Goal: Transaction & Acquisition: Purchase product/service

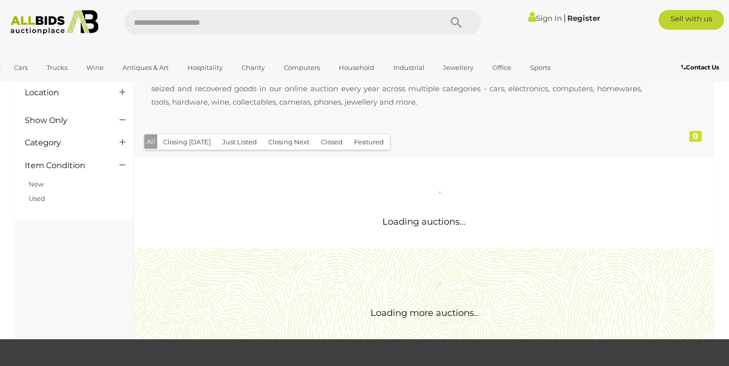
scroll to position [78, 0]
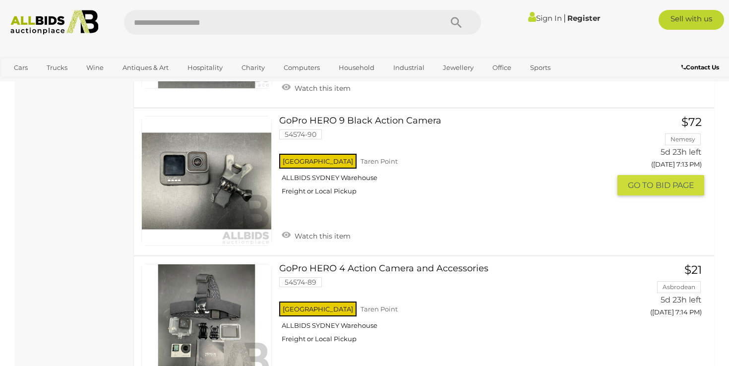
scroll to position [2144, 0]
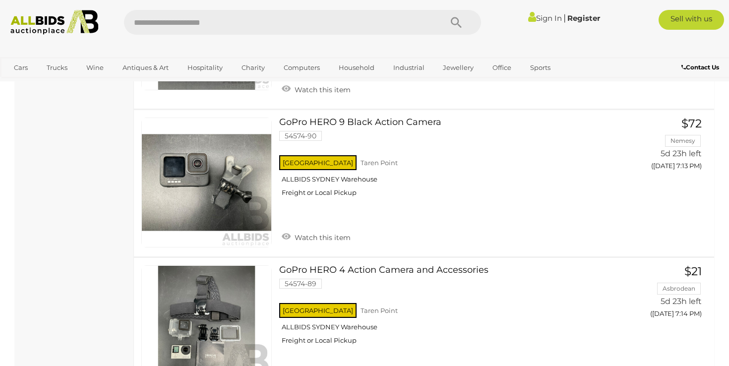
drag, startPoint x: 279, startPoint y: 123, endPoint x: 636, endPoint y: 3, distance: 376.4
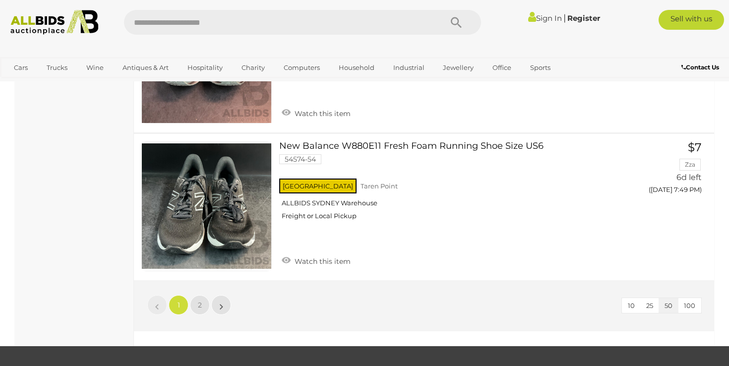
scroll to position [7571, 0]
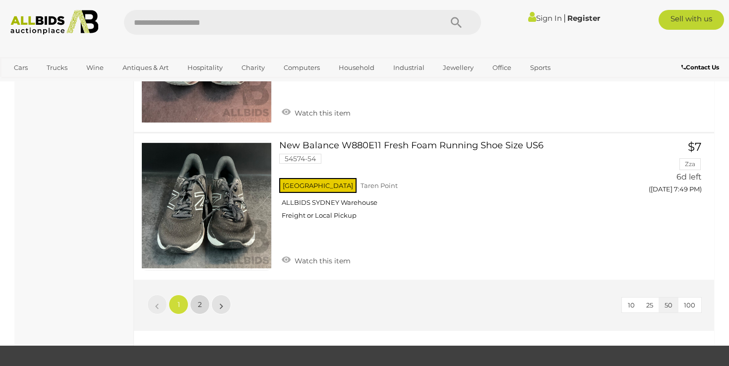
click at [200, 300] on span "2" at bounding box center [200, 304] width 4 height 9
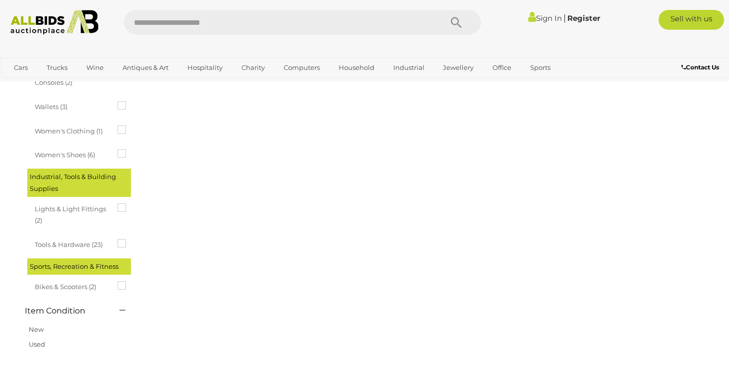
scroll to position [152, 0]
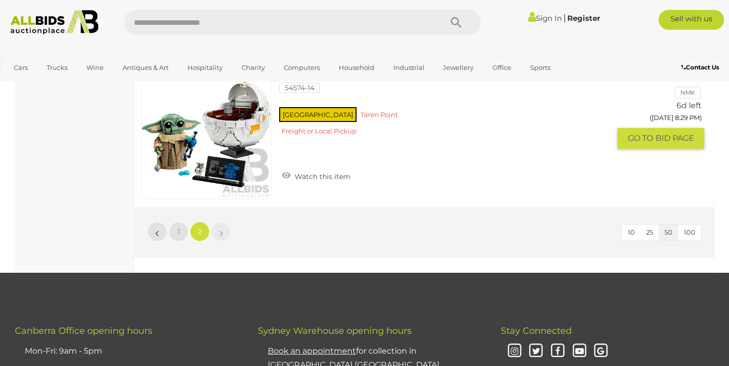
scroll to position [6999, 0]
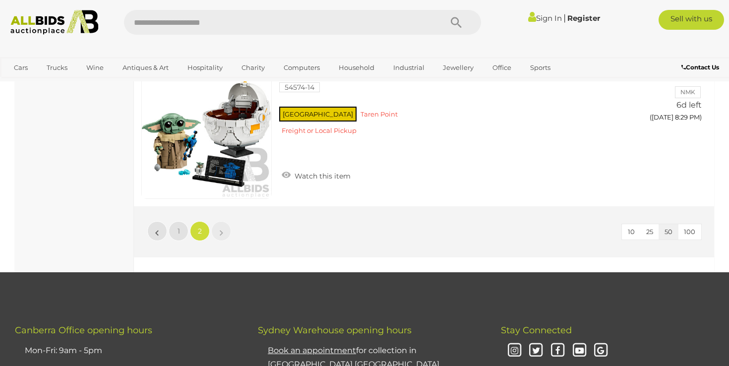
click at [223, 221] on link "»" at bounding box center [221, 231] width 20 height 20
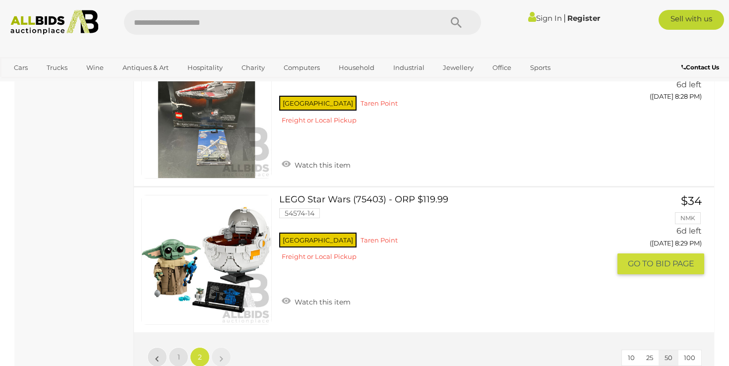
scroll to position [6871, 0]
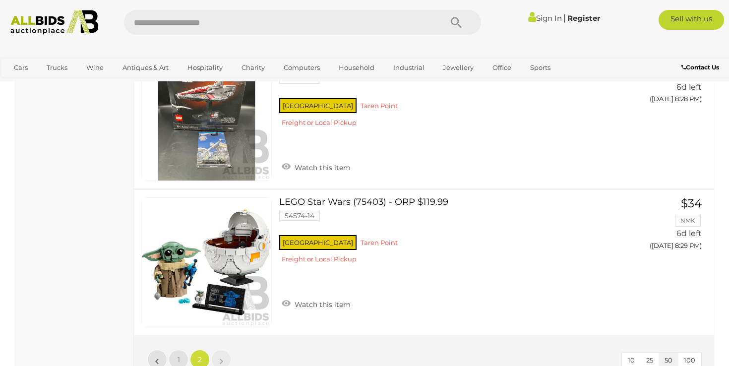
click at [189, 20] on input "text" at bounding box center [278, 22] width 308 height 25
type input "*"
type input "**********"
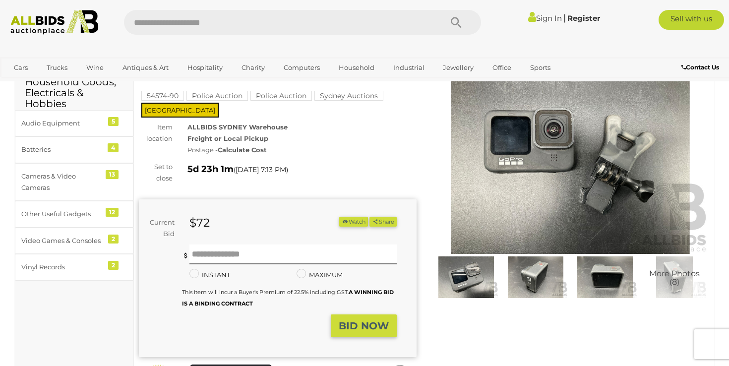
scroll to position [29, 0]
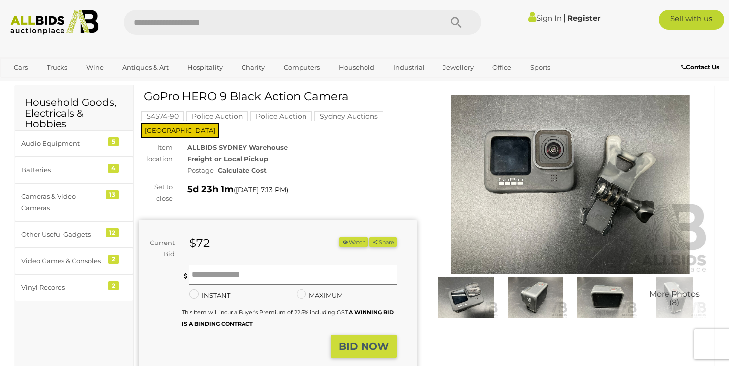
click at [606, 296] on img at bounding box center [605, 298] width 65 height 42
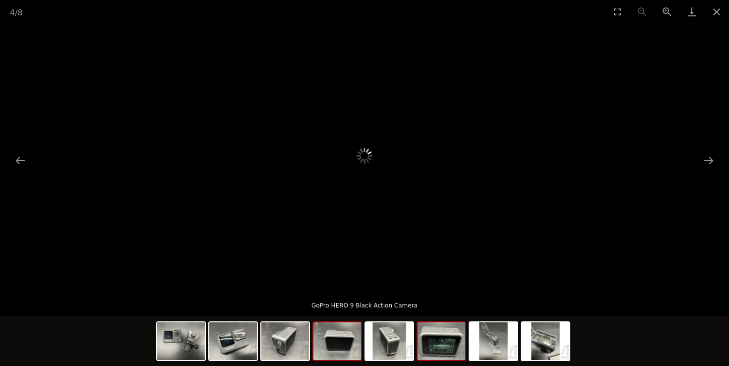
click at [441, 344] on img at bounding box center [442, 342] width 48 height 38
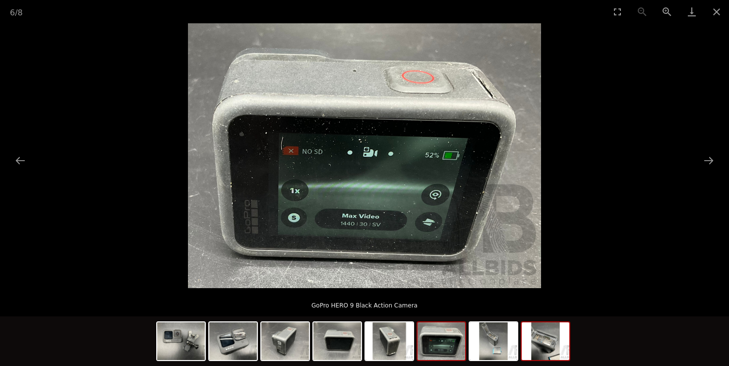
click at [549, 346] on img at bounding box center [546, 342] width 48 height 38
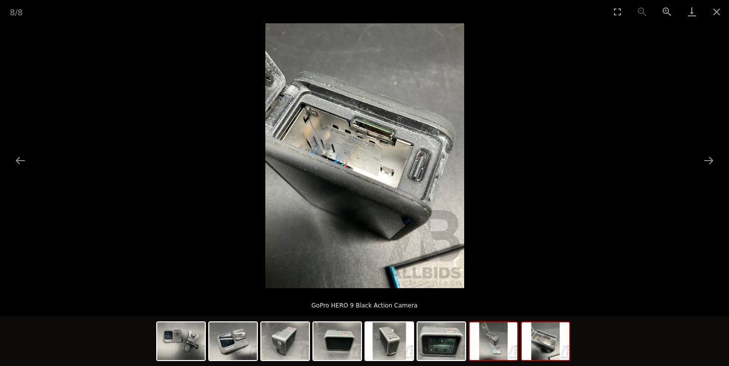
click at [502, 343] on img at bounding box center [494, 342] width 48 height 38
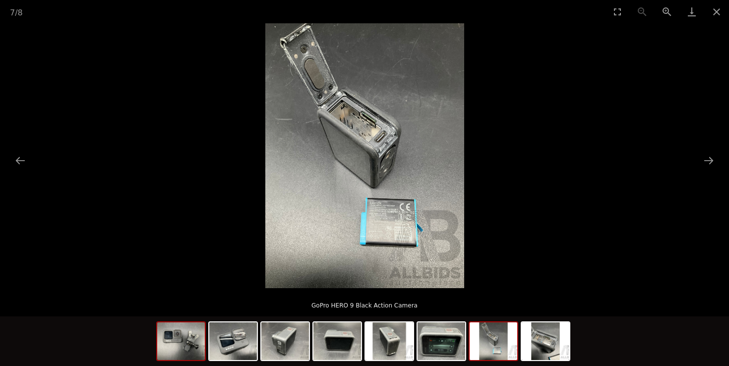
click at [192, 341] on img at bounding box center [181, 342] width 48 height 38
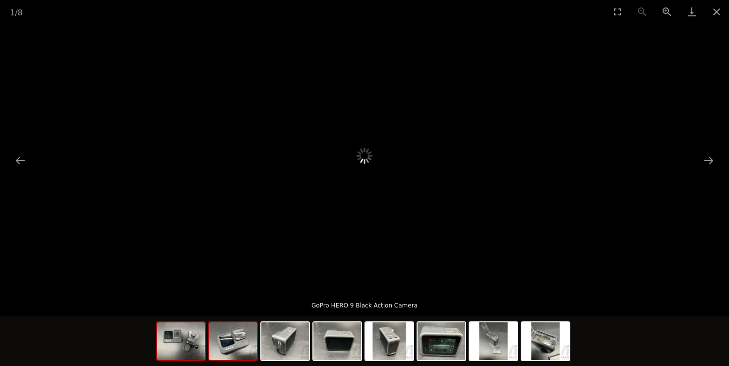
click at [231, 342] on img at bounding box center [233, 342] width 48 height 38
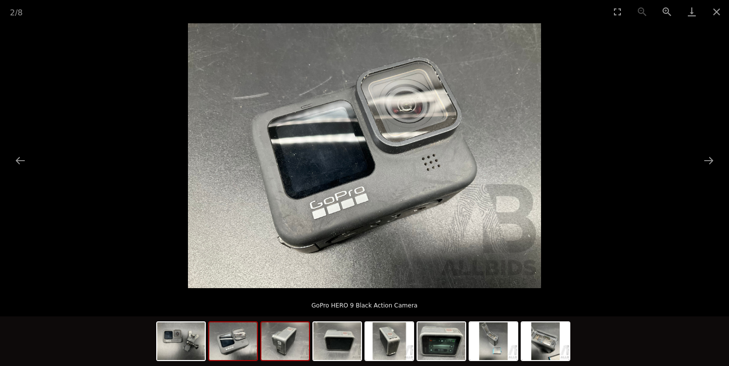
click at [289, 344] on img at bounding box center [286, 342] width 48 height 38
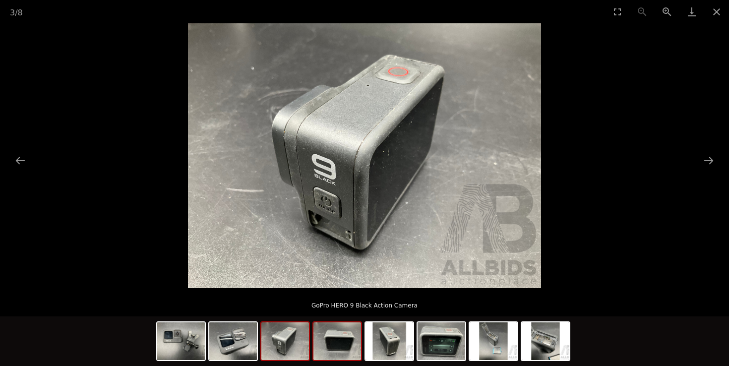
click at [339, 342] on img at bounding box center [338, 342] width 48 height 38
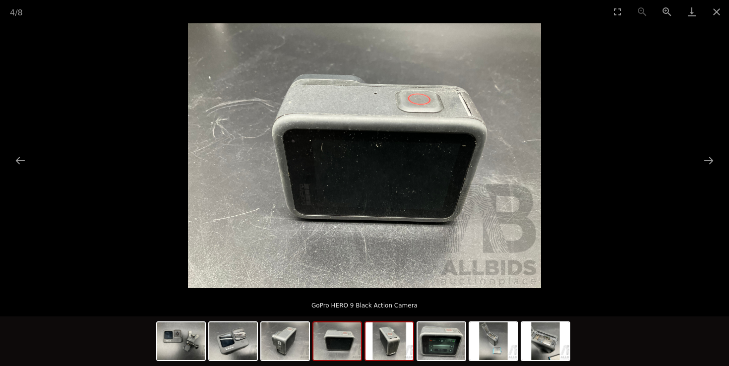
click at [385, 338] on img at bounding box center [390, 342] width 48 height 38
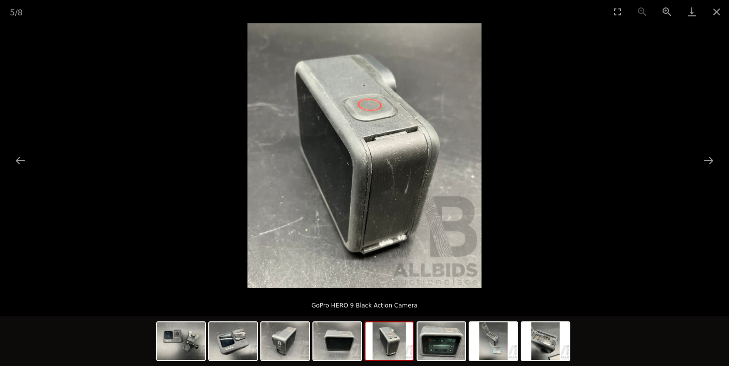
click at [415, 337] on div at bounding box center [364, 343] width 417 height 52
click at [430, 335] on img at bounding box center [442, 342] width 48 height 38
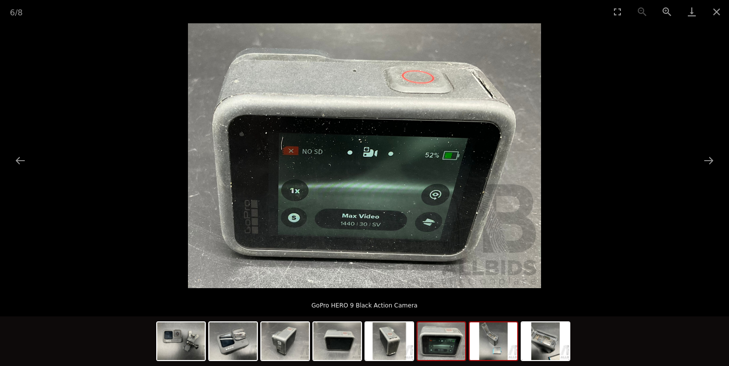
click at [496, 337] on img at bounding box center [494, 342] width 48 height 38
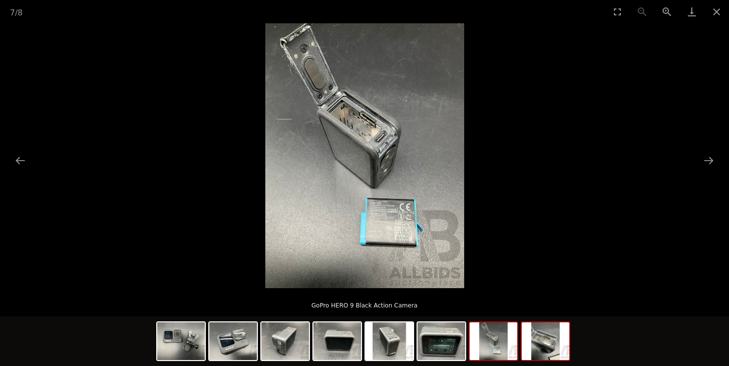
click at [543, 335] on img at bounding box center [546, 342] width 48 height 38
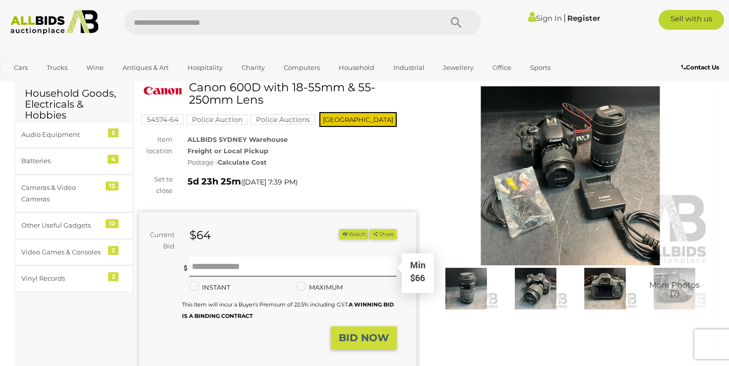
scroll to position [36, 0]
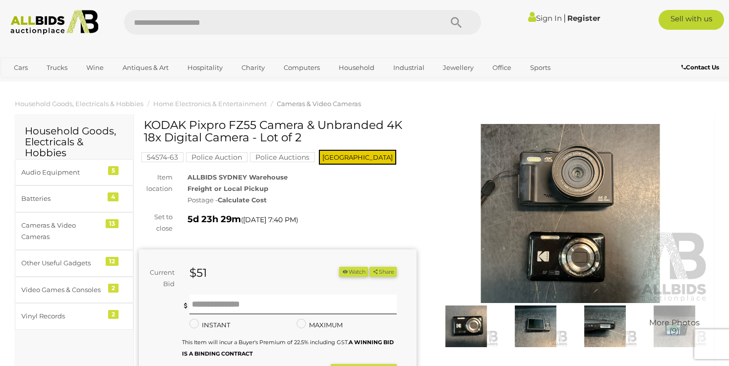
scroll to position [35, 0]
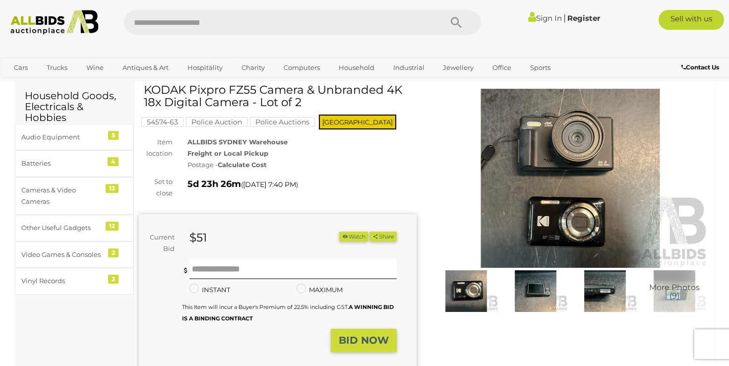
click at [459, 288] on img at bounding box center [466, 291] width 65 height 42
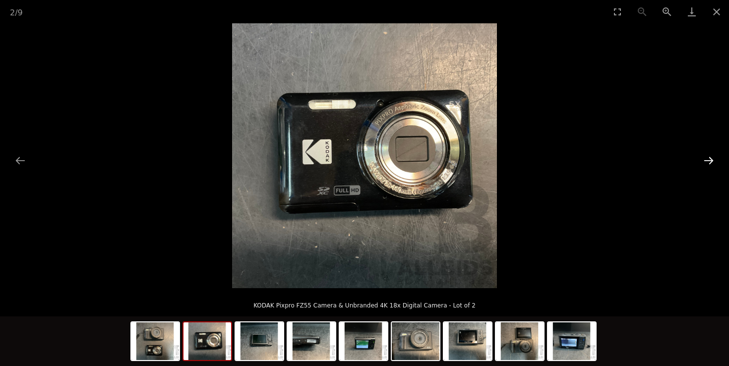
click at [712, 166] on button "Next slide" at bounding box center [709, 160] width 21 height 19
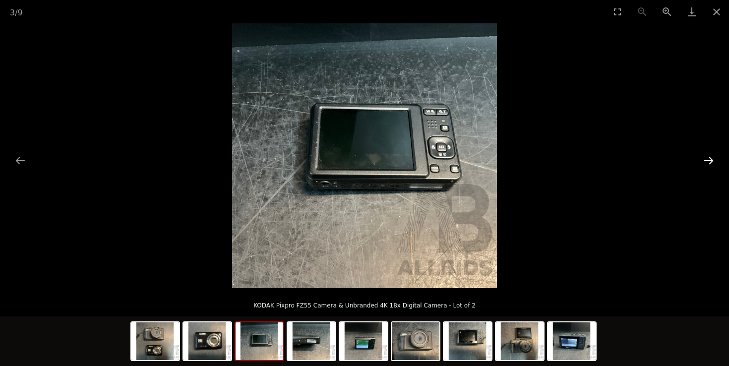
click at [708, 165] on button "Next slide" at bounding box center [709, 160] width 21 height 19
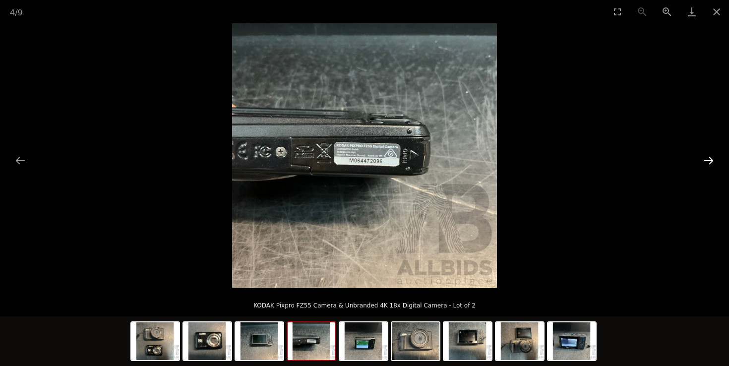
click at [708, 165] on button "Next slide" at bounding box center [709, 160] width 21 height 19
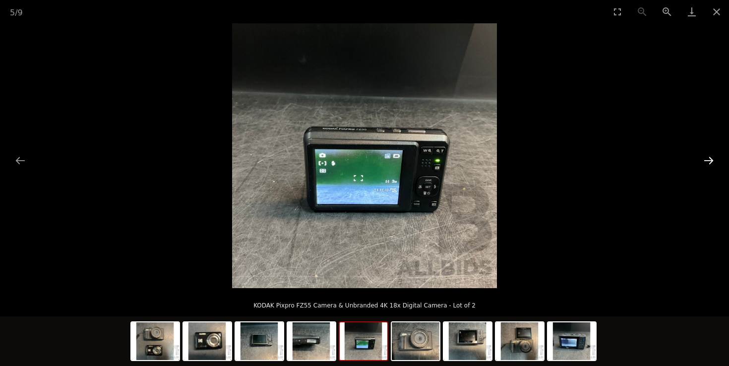
click at [708, 165] on button "Next slide" at bounding box center [709, 160] width 21 height 19
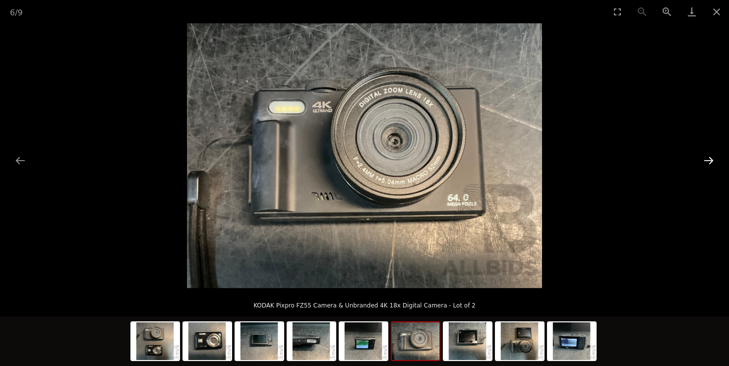
click at [708, 165] on button "Next slide" at bounding box center [709, 160] width 21 height 19
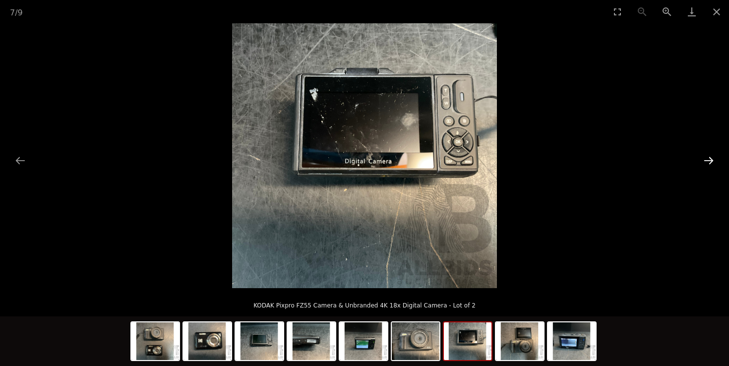
click at [713, 160] on button "Next slide" at bounding box center [709, 160] width 21 height 19
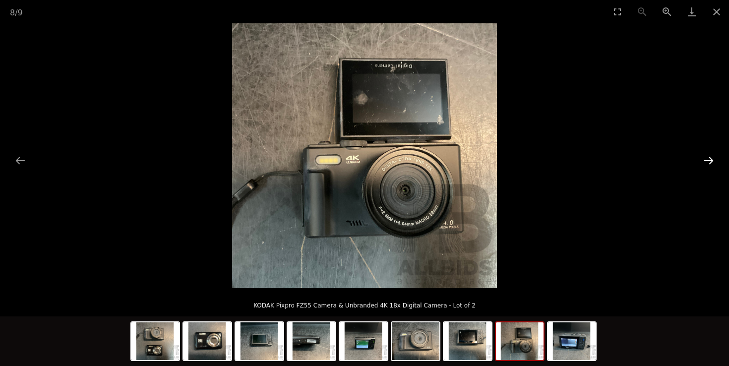
click at [713, 160] on button "Next slide" at bounding box center [709, 160] width 21 height 19
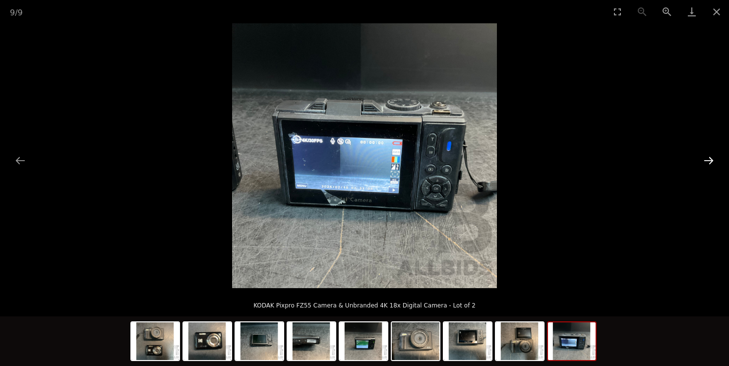
click at [713, 160] on button "Next slide" at bounding box center [709, 160] width 21 height 19
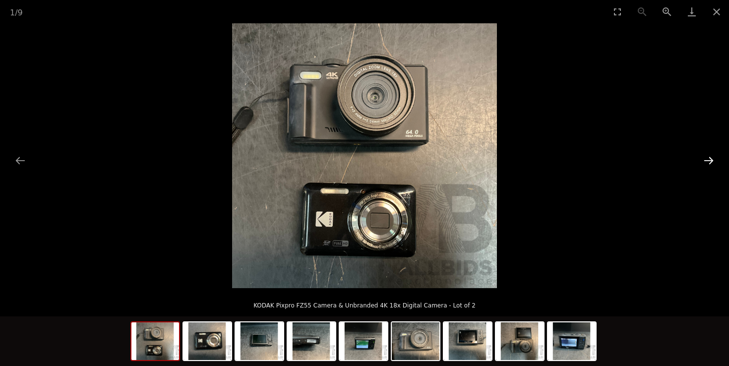
click at [713, 160] on button "Next slide" at bounding box center [709, 160] width 21 height 19
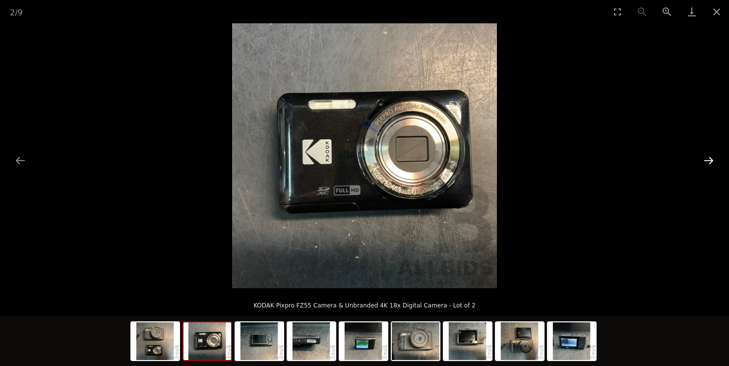
click at [713, 160] on button "Next slide" at bounding box center [709, 160] width 21 height 19
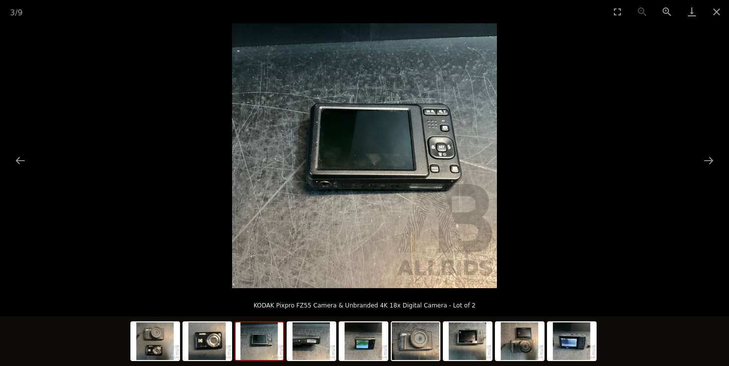
click at [678, 150] on picture at bounding box center [364, 155] width 729 height 265
click at [722, 10] on button "Close gallery" at bounding box center [717, 11] width 25 height 23
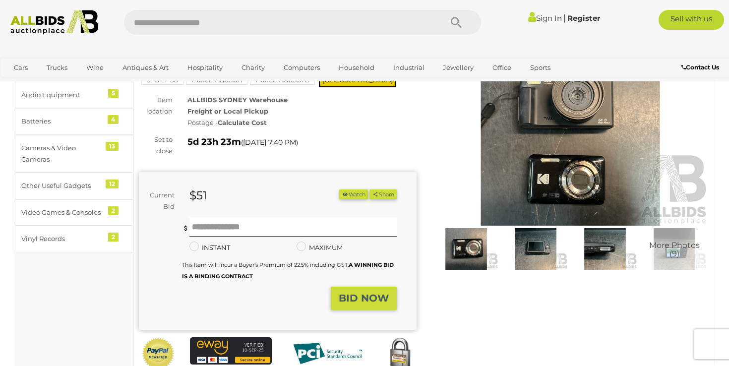
scroll to position [88, 0]
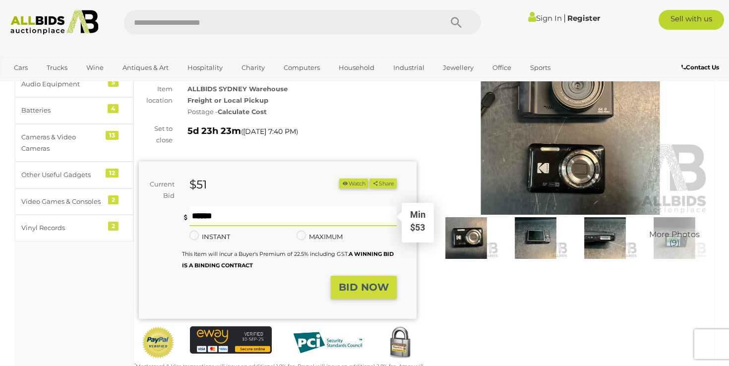
click at [318, 216] on input "text" at bounding box center [293, 216] width 207 height 20
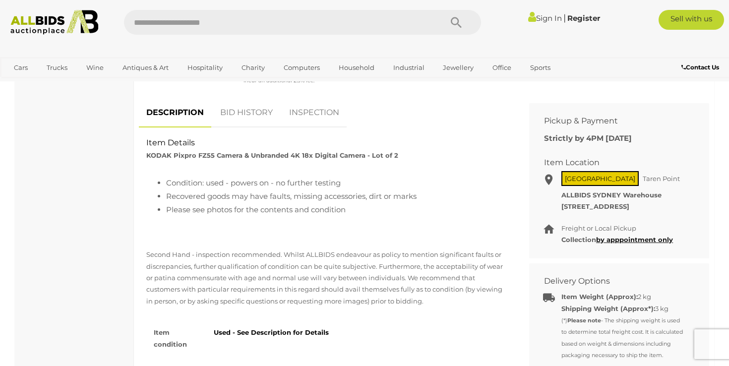
scroll to position [384, 0]
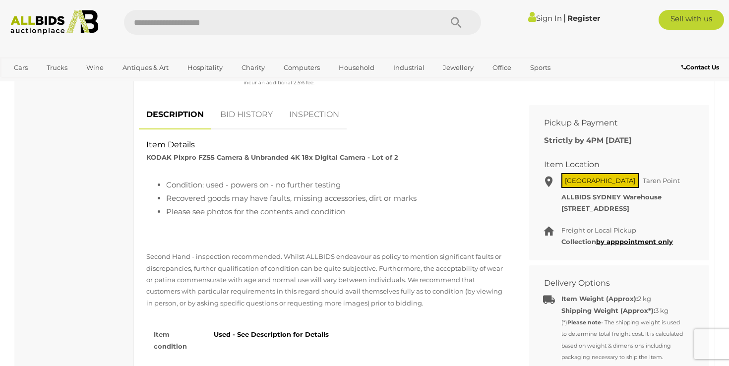
click at [252, 119] on link "BID HISTORY" at bounding box center [246, 114] width 67 height 29
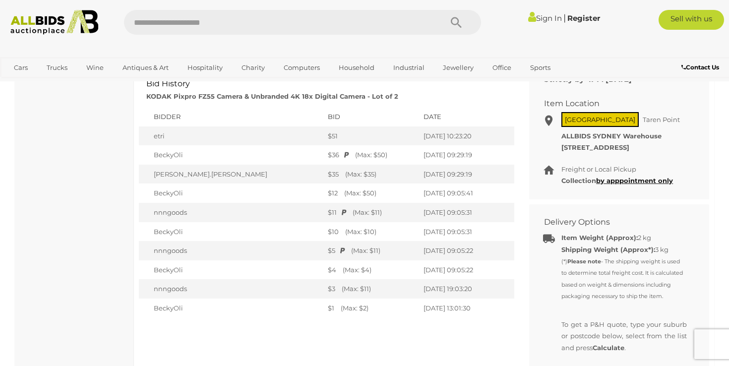
scroll to position [442, 0]
